Goal: Information Seeking & Learning: Learn about a topic

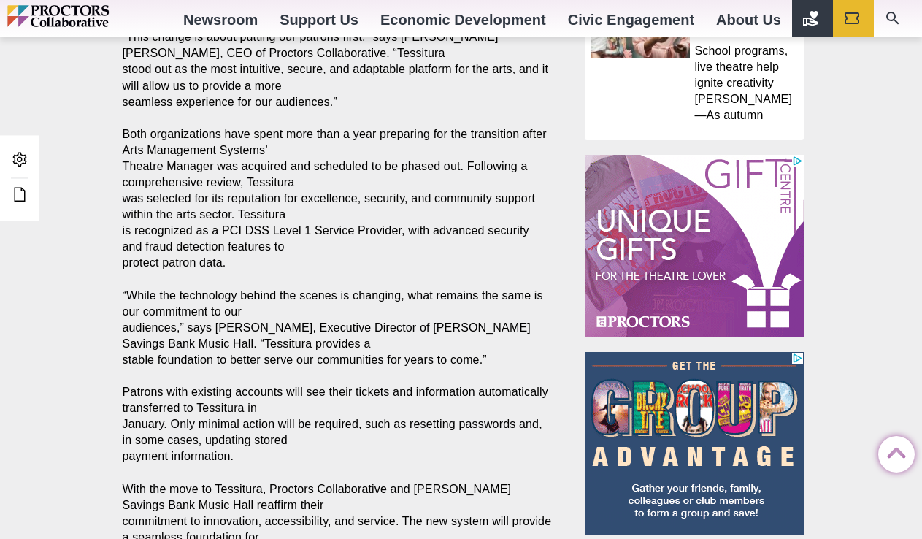
scroll to position [1330, 0]
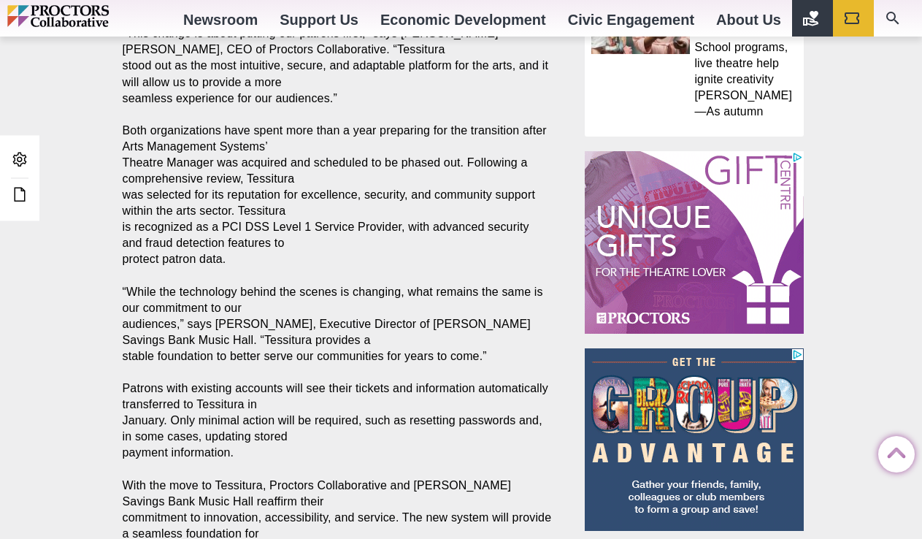
drag, startPoint x: 916, startPoint y: 343, endPoint x: 923, endPoint y: 410, distance: 67.5
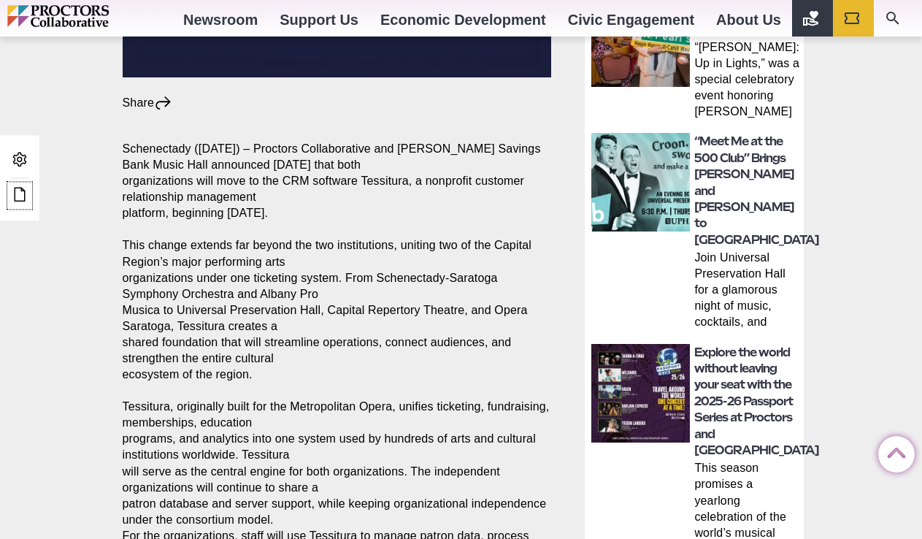
scroll to position [730, 0]
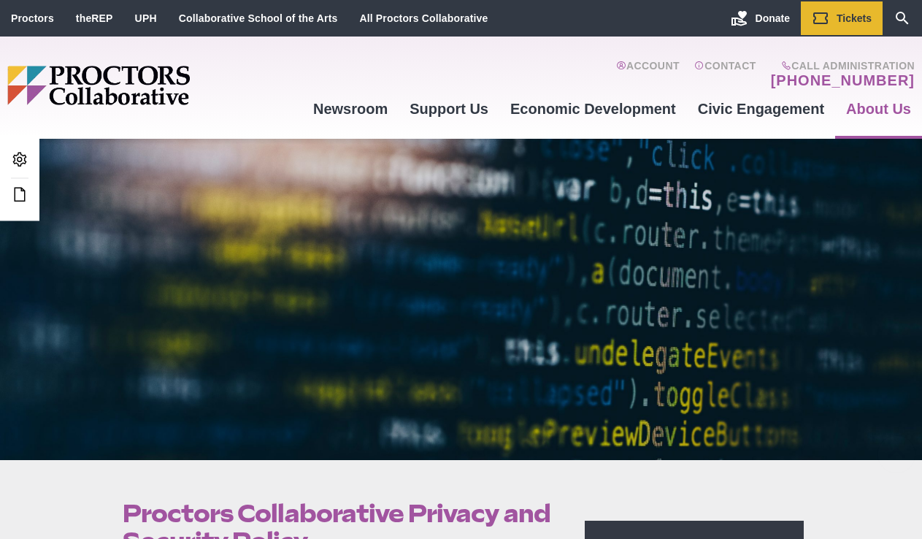
scroll to position [407, 0]
